Goal: Understand process/instructions: Learn about a topic

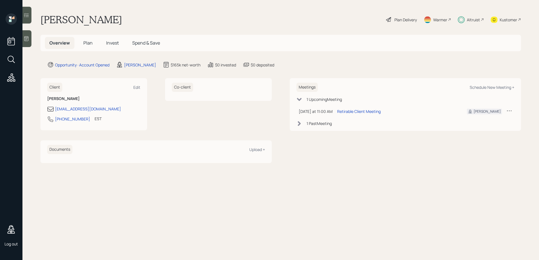
click at [90, 43] on span "Plan" at bounding box center [87, 43] width 9 height 6
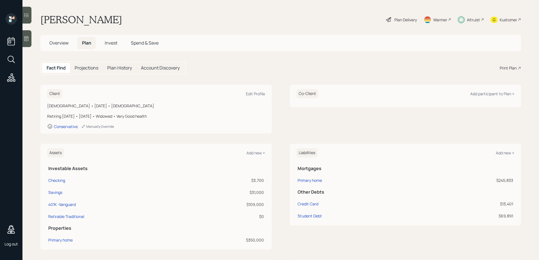
click at [141, 43] on span "Spend & Save" at bounding box center [145, 43] width 28 height 6
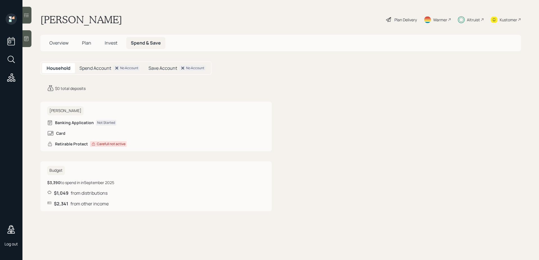
click at [396, 19] on div "Plan Delivery" at bounding box center [405, 20] width 22 height 6
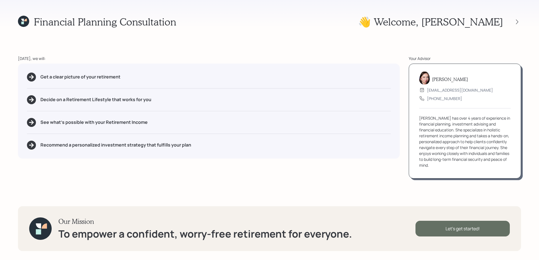
click at [459, 227] on div "Let's get started!" at bounding box center [462, 229] width 94 height 16
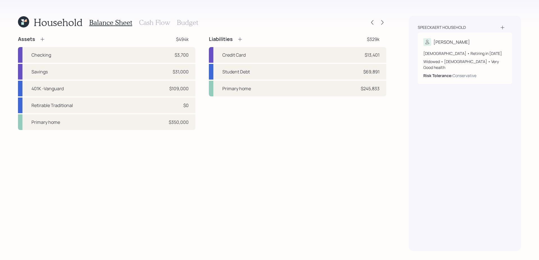
click at [184, 22] on h3 "Budget" at bounding box center [187, 23] width 21 height 8
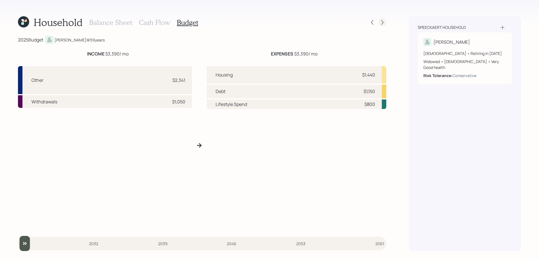
click at [380, 23] on icon at bounding box center [382, 23] width 6 height 6
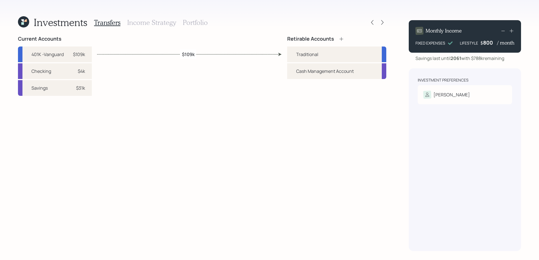
click at [380, 23] on icon at bounding box center [382, 23] width 6 height 6
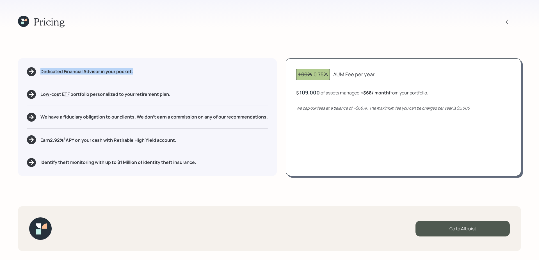
click at [380, 23] on div "Pricing" at bounding box center [269, 22] width 503 height 12
